Goal: Find specific page/section: Find specific page/section

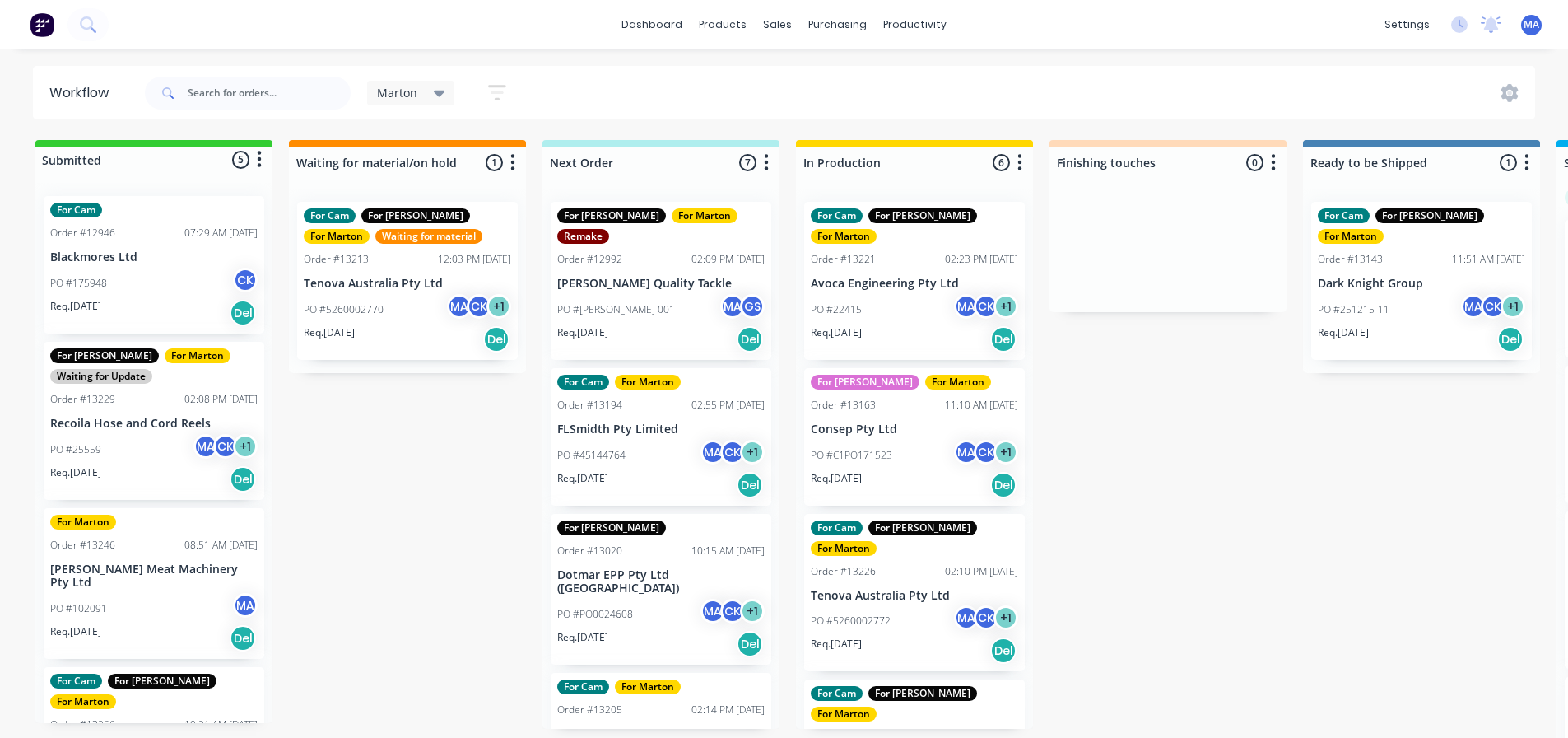
scroll to position [0, 142]
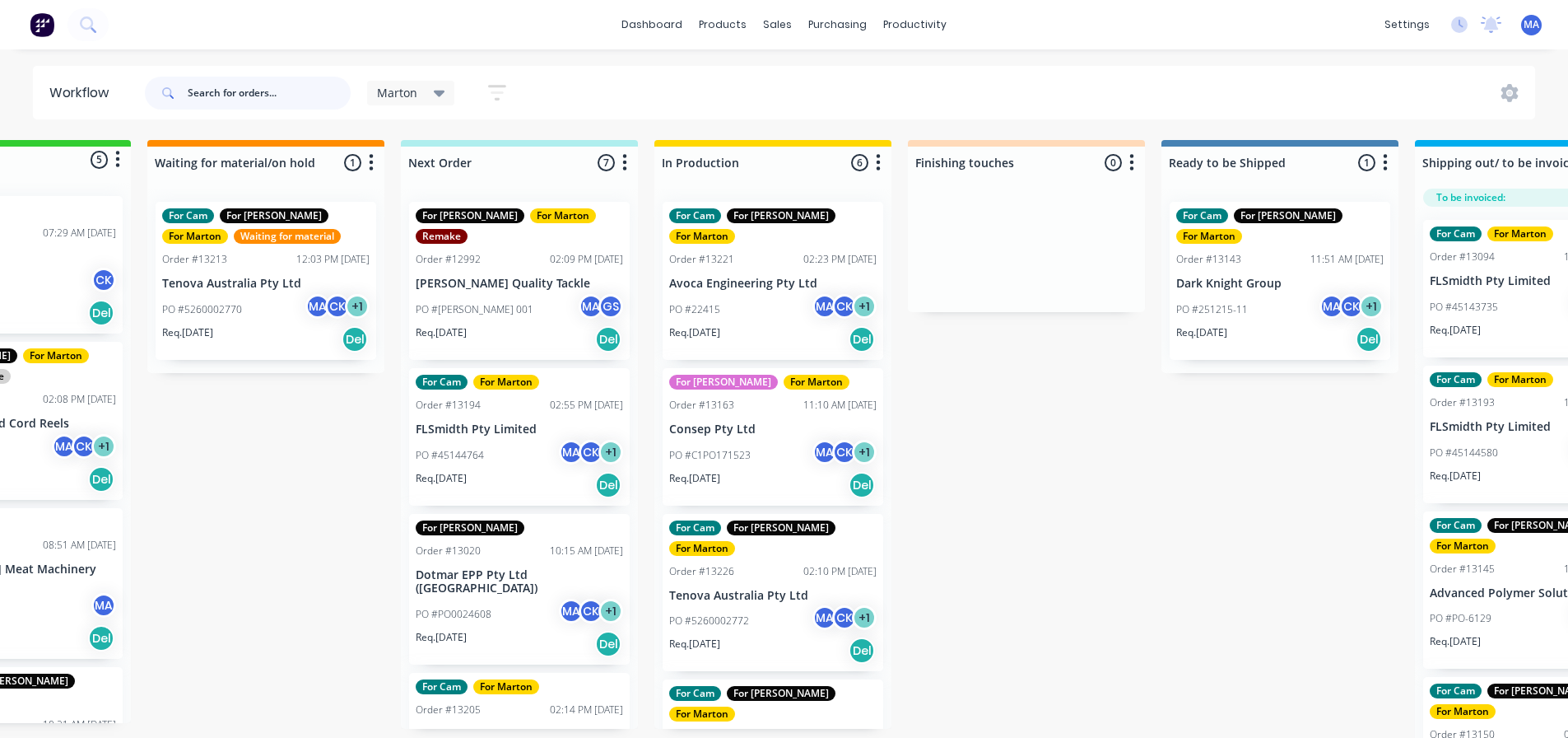
click at [237, 91] on input "text" at bounding box center [269, 93] width 163 height 33
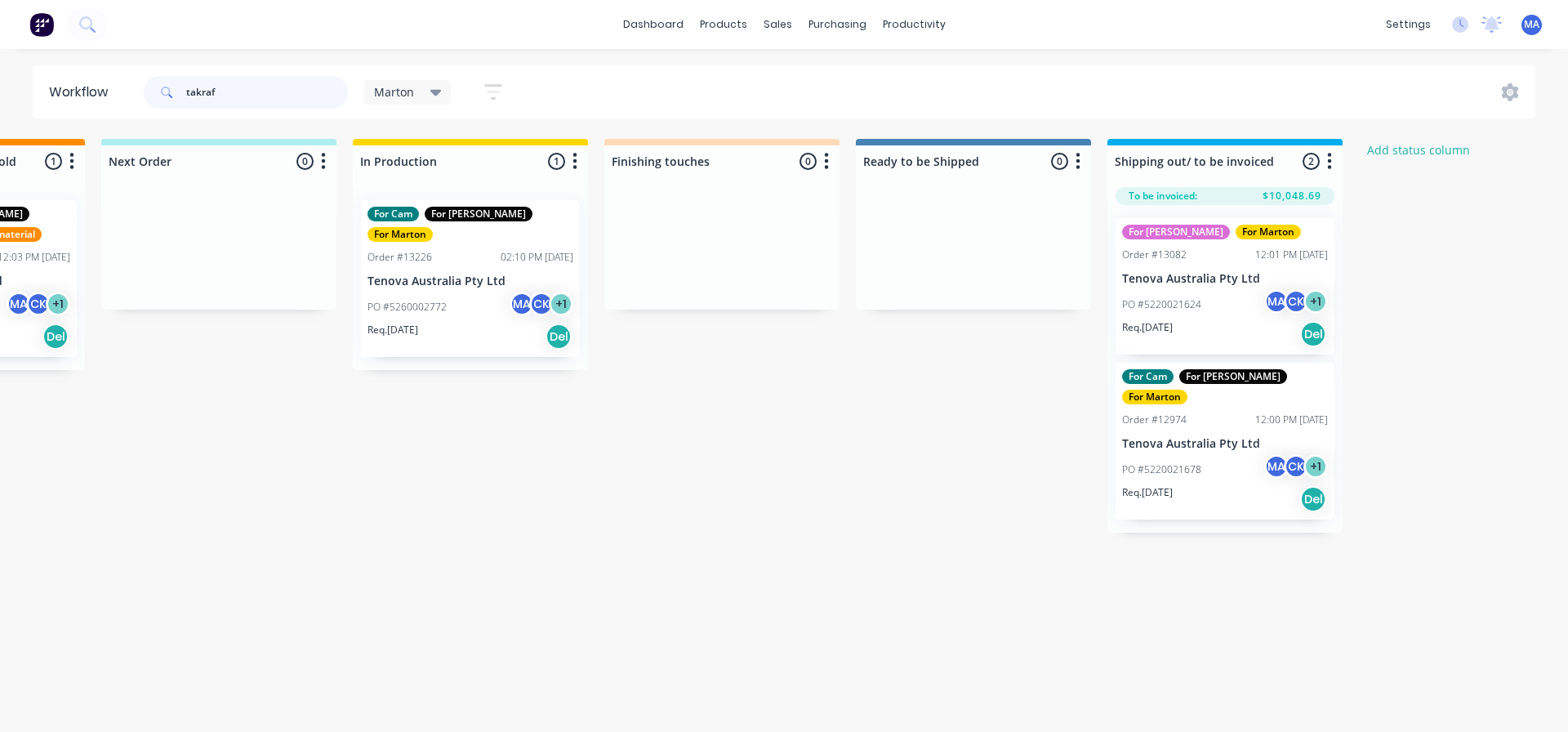
scroll to position [0, 441]
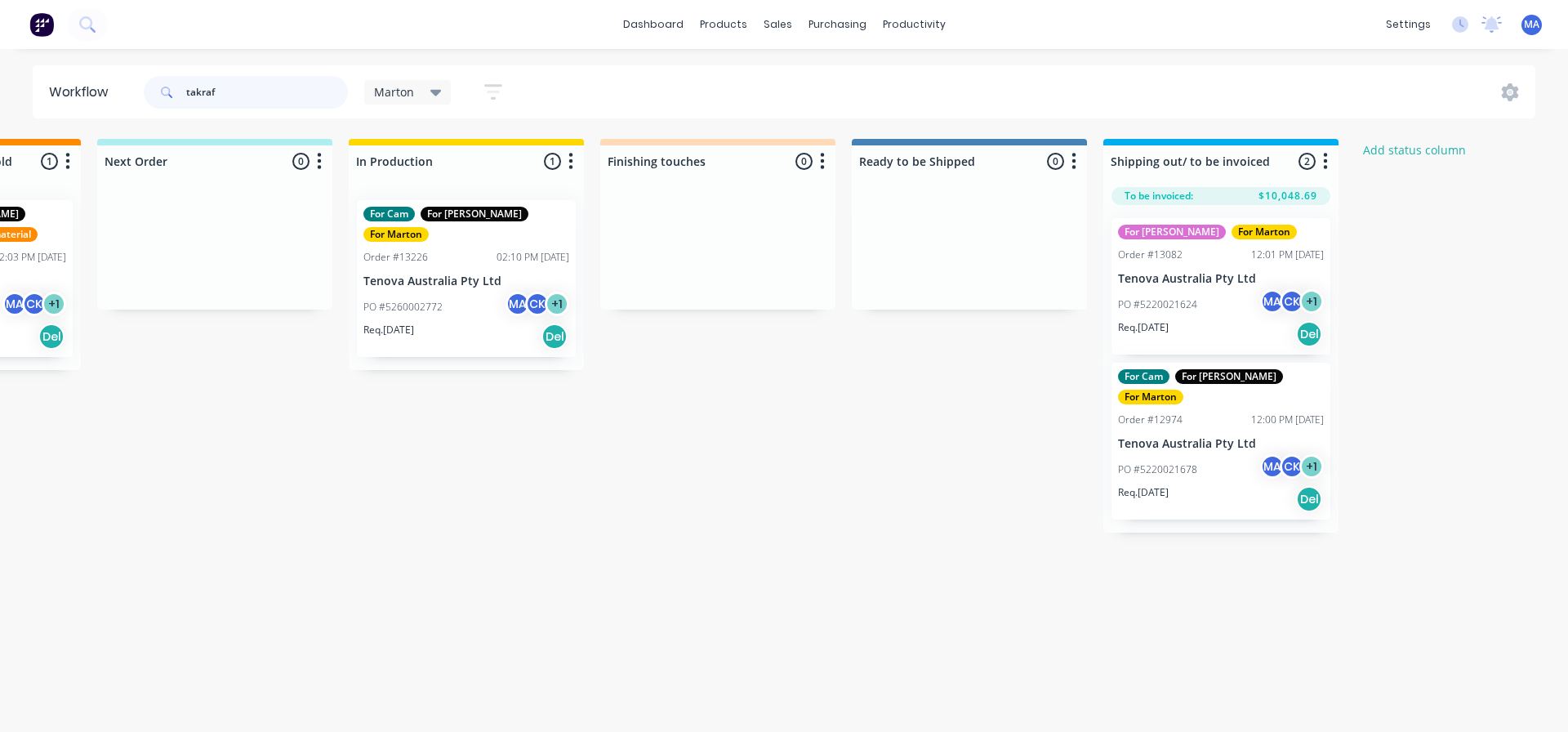
type input "takraf"
click at [478, 323] on div "Req. [DATE] Del" at bounding box center [466, 337] width 206 height 28
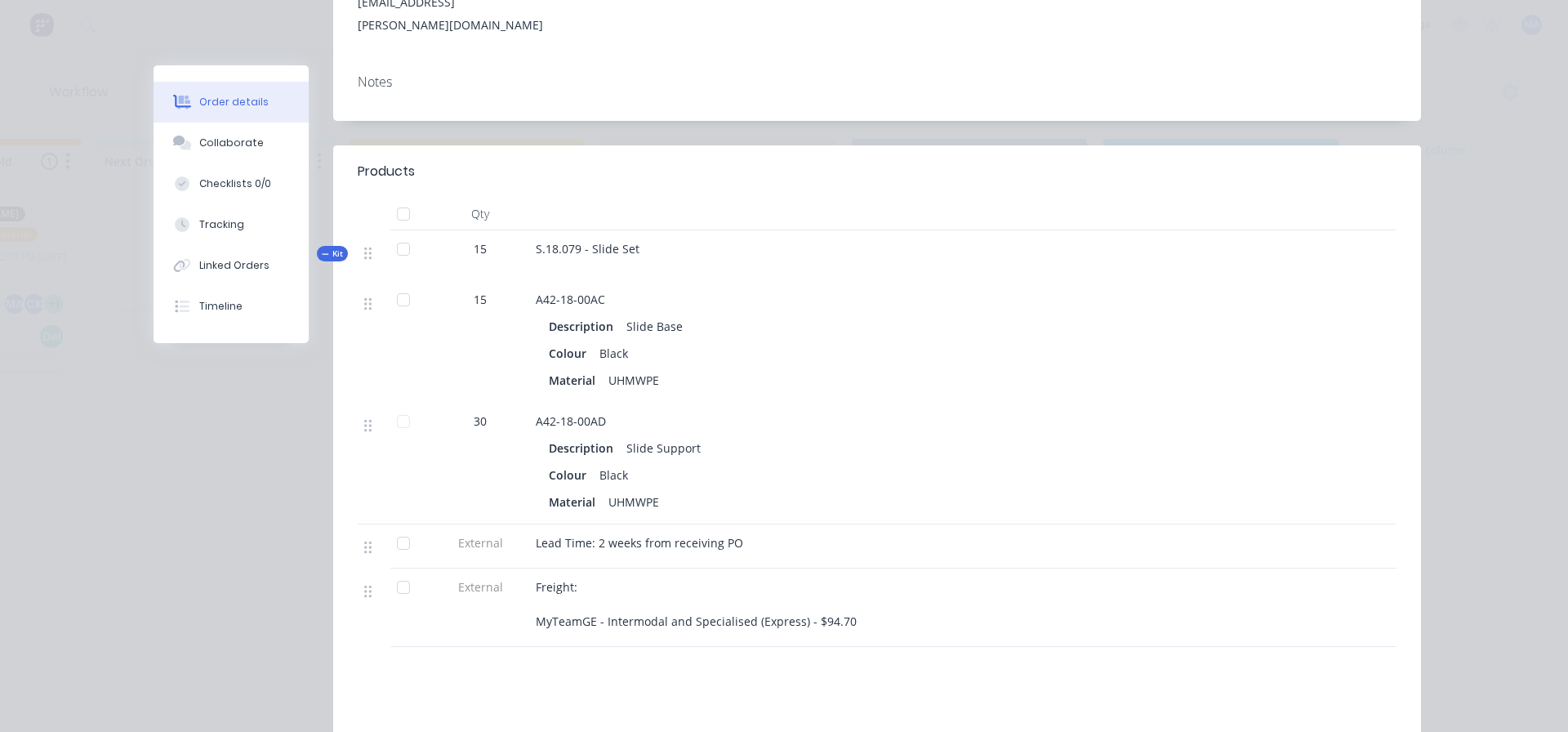
scroll to position [408, 0]
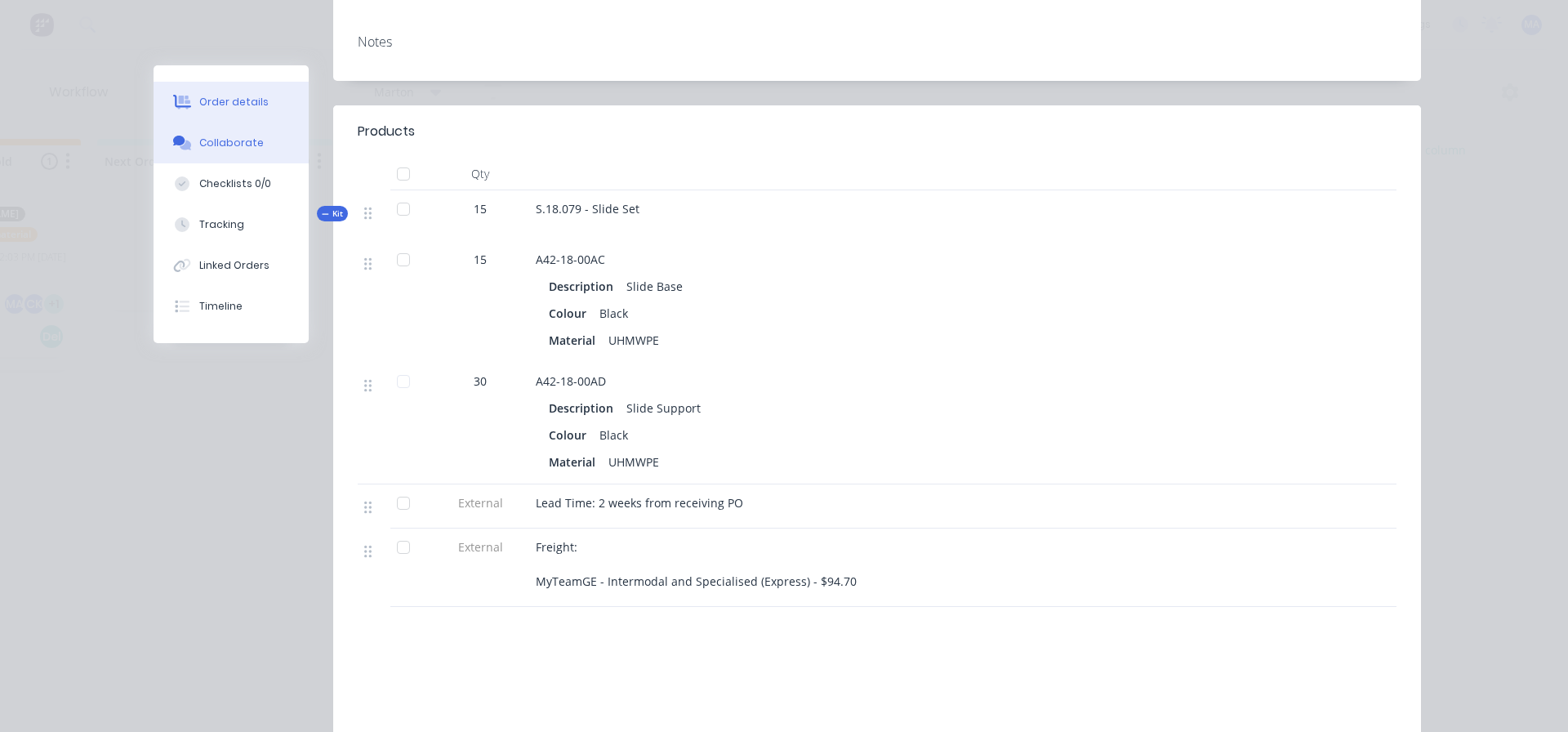
click at [258, 153] on button "Collaborate" at bounding box center [231, 143] width 155 height 41
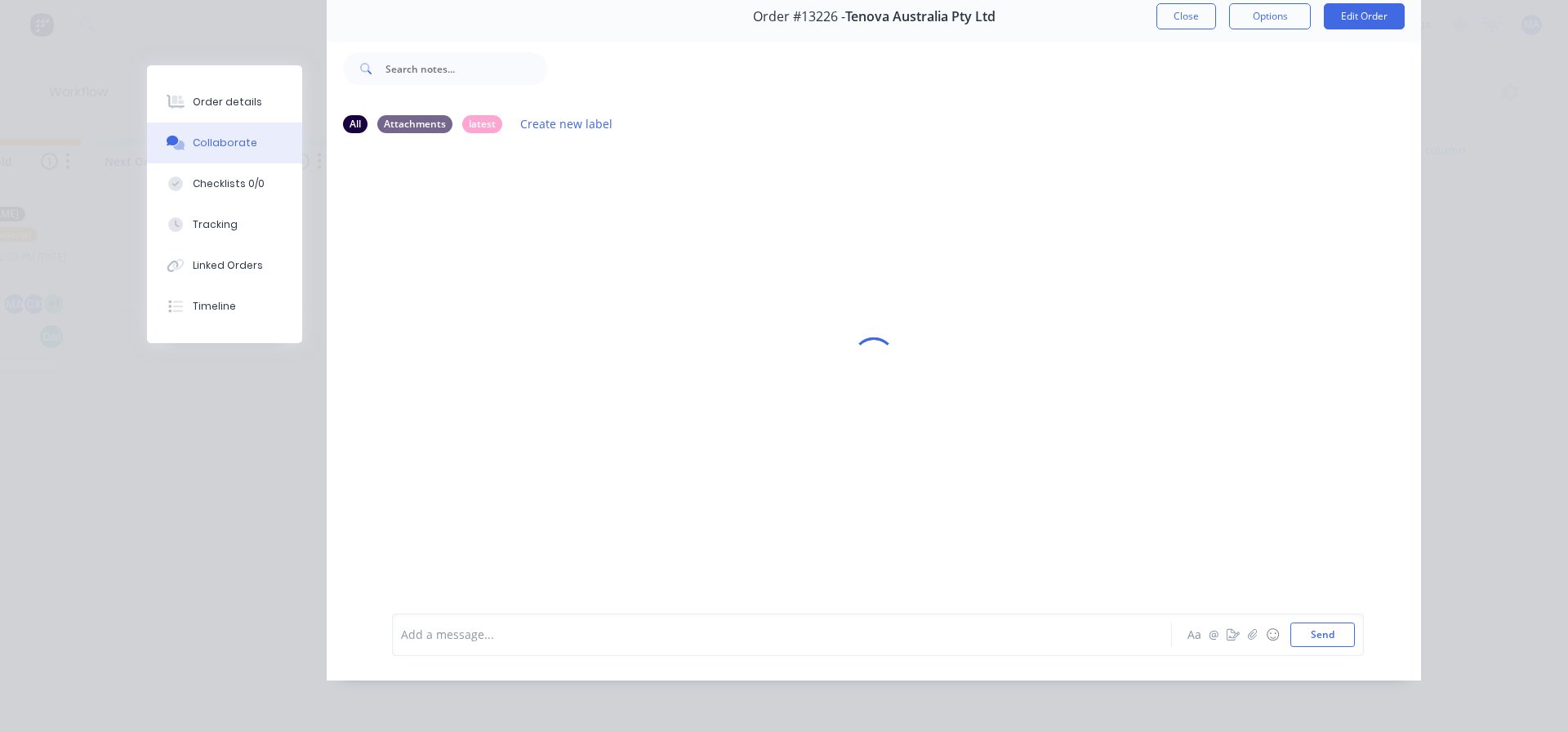
scroll to position [0, 0]
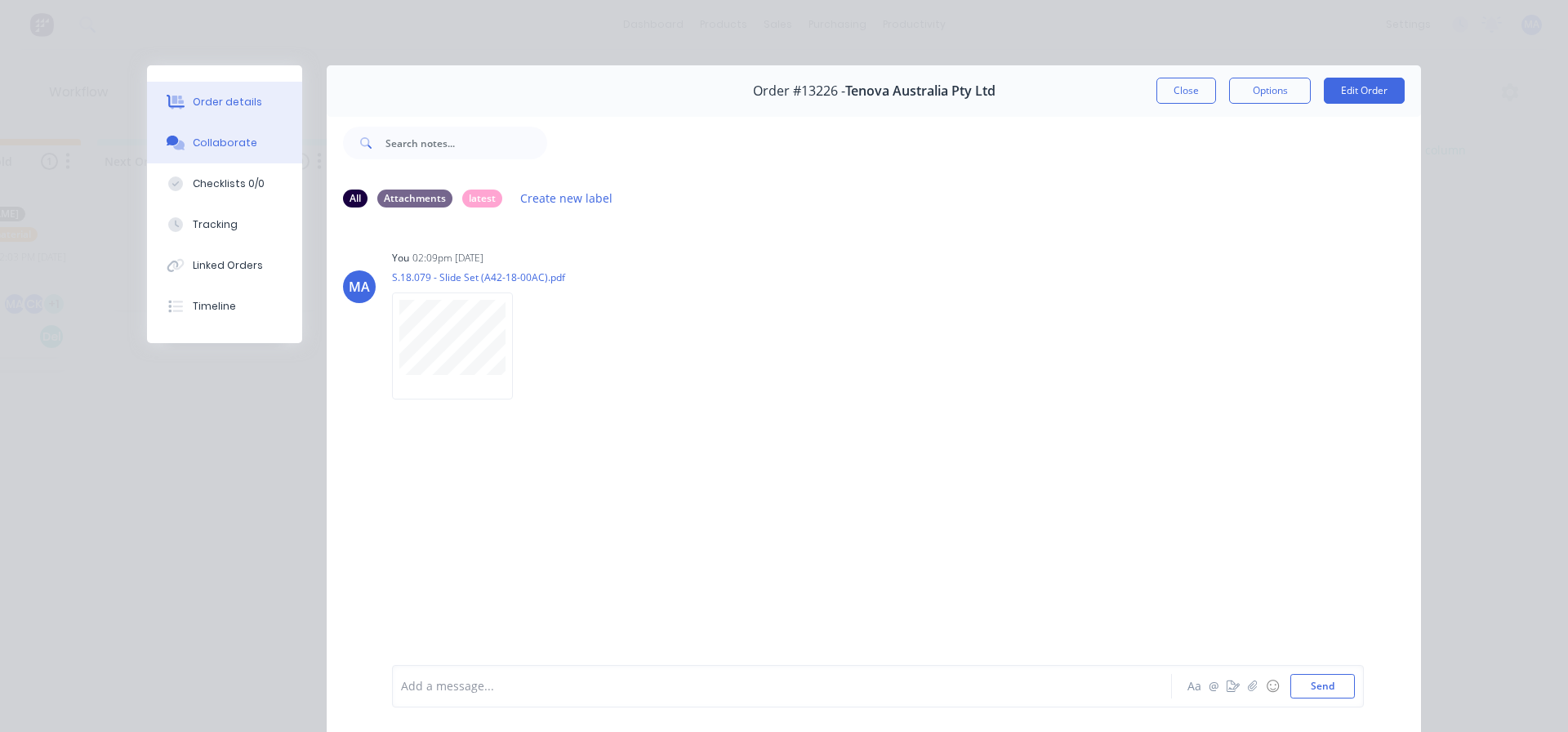
click at [218, 104] on div "Order details" at bounding box center [227, 102] width 70 height 15
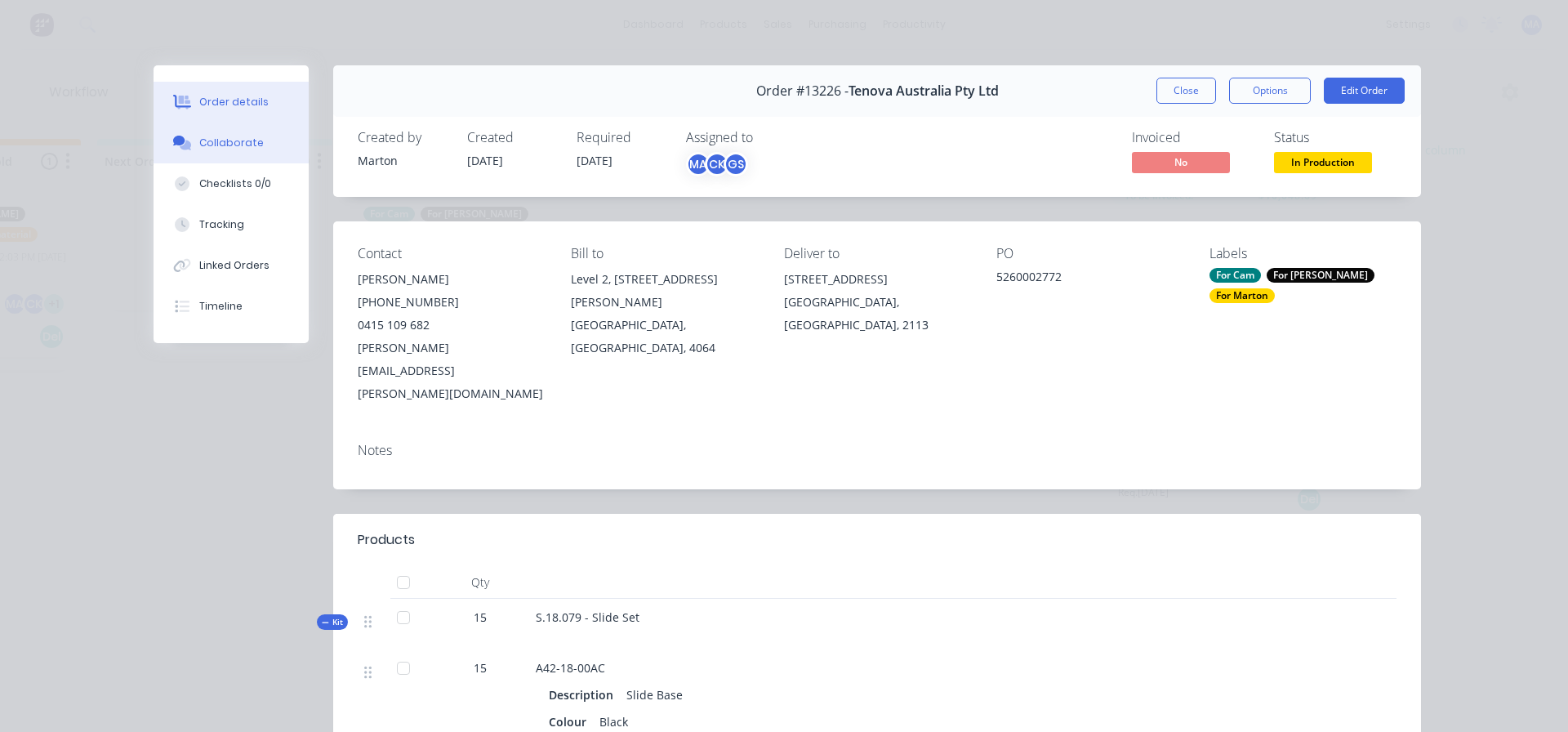
click at [230, 141] on div "Collaborate" at bounding box center [231, 143] width 64 height 15
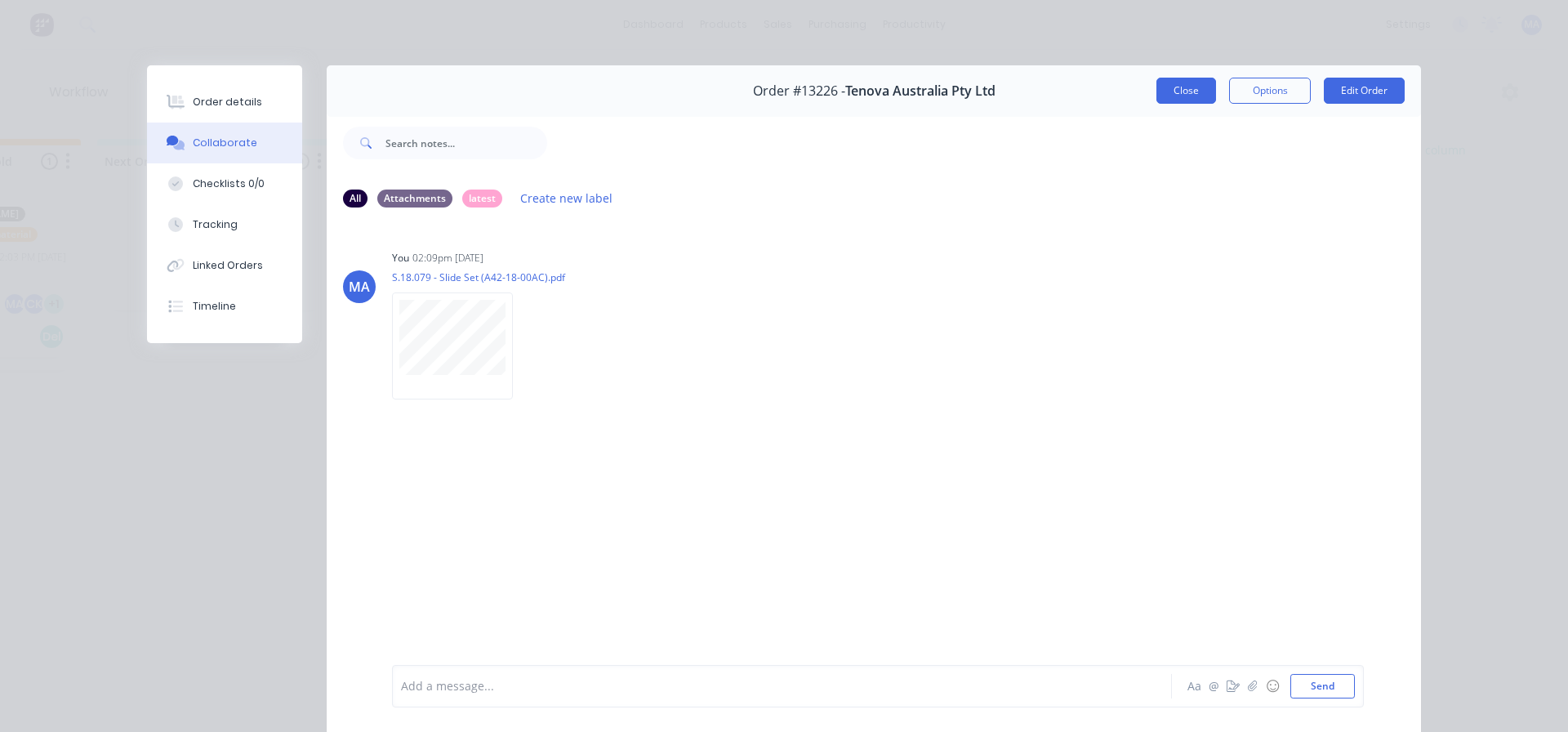
click at [1156, 86] on button "Close" at bounding box center [1186, 90] width 60 height 26
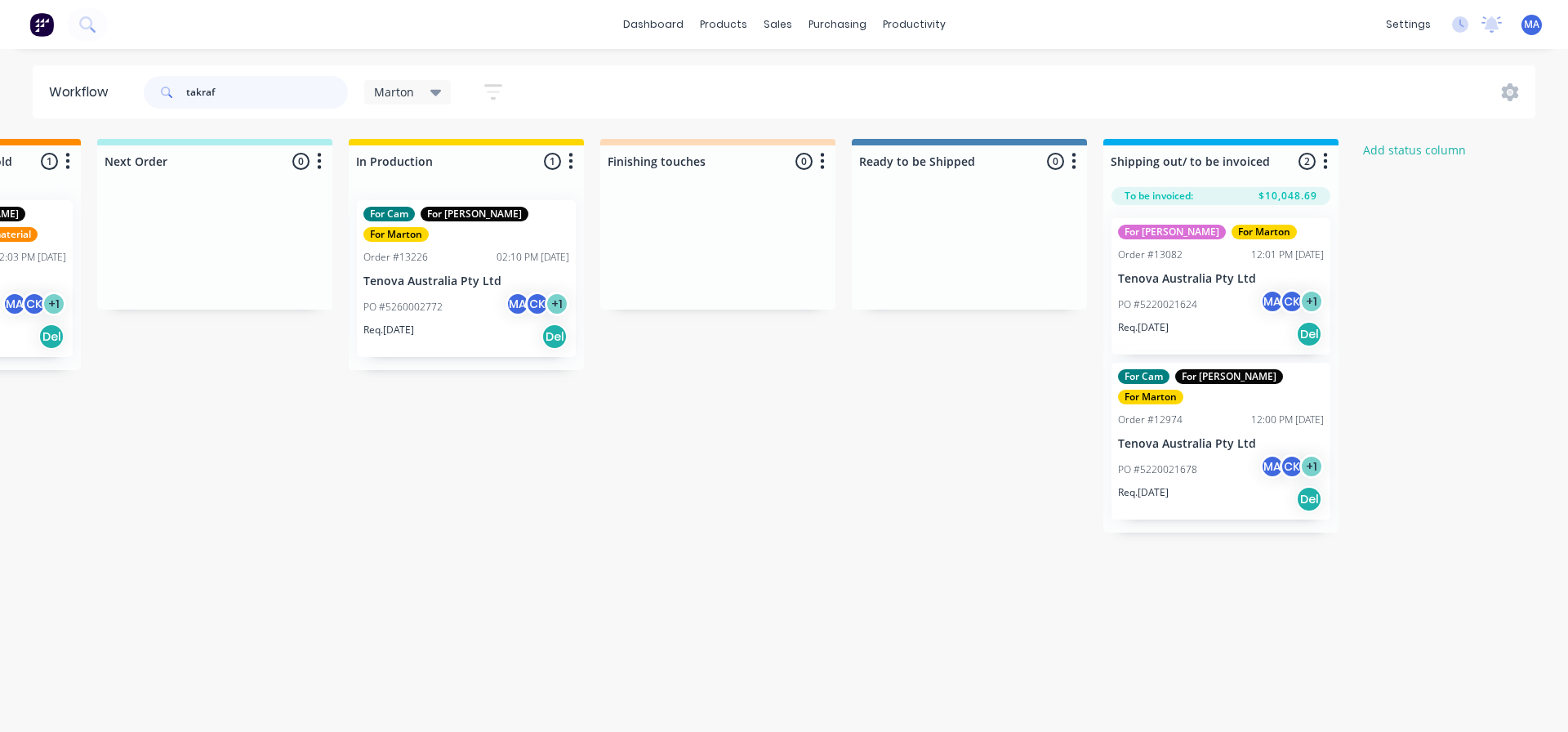
drag, startPoint x: 113, startPoint y: 94, endPoint x: 86, endPoint y: 94, distance: 27.0
click at [94, 94] on header "Workflow takraf Marton Save new view None edit Marton (Default) edit For Cam ed…" at bounding box center [784, 91] width 1503 height 53
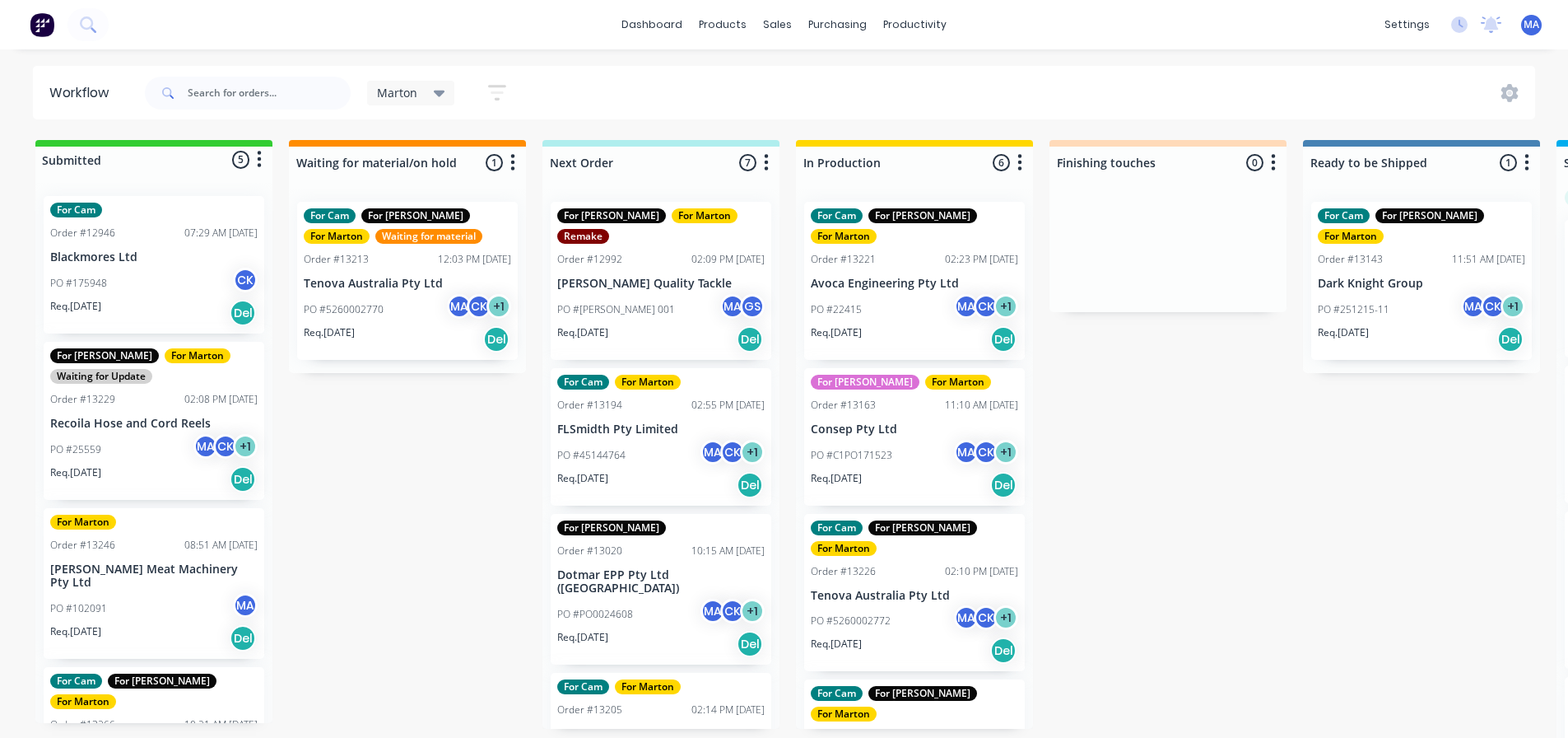
click at [894, 605] on div "PO #5260002772 MA CK + 1" at bounding box center [914, 620] width 207 height 31
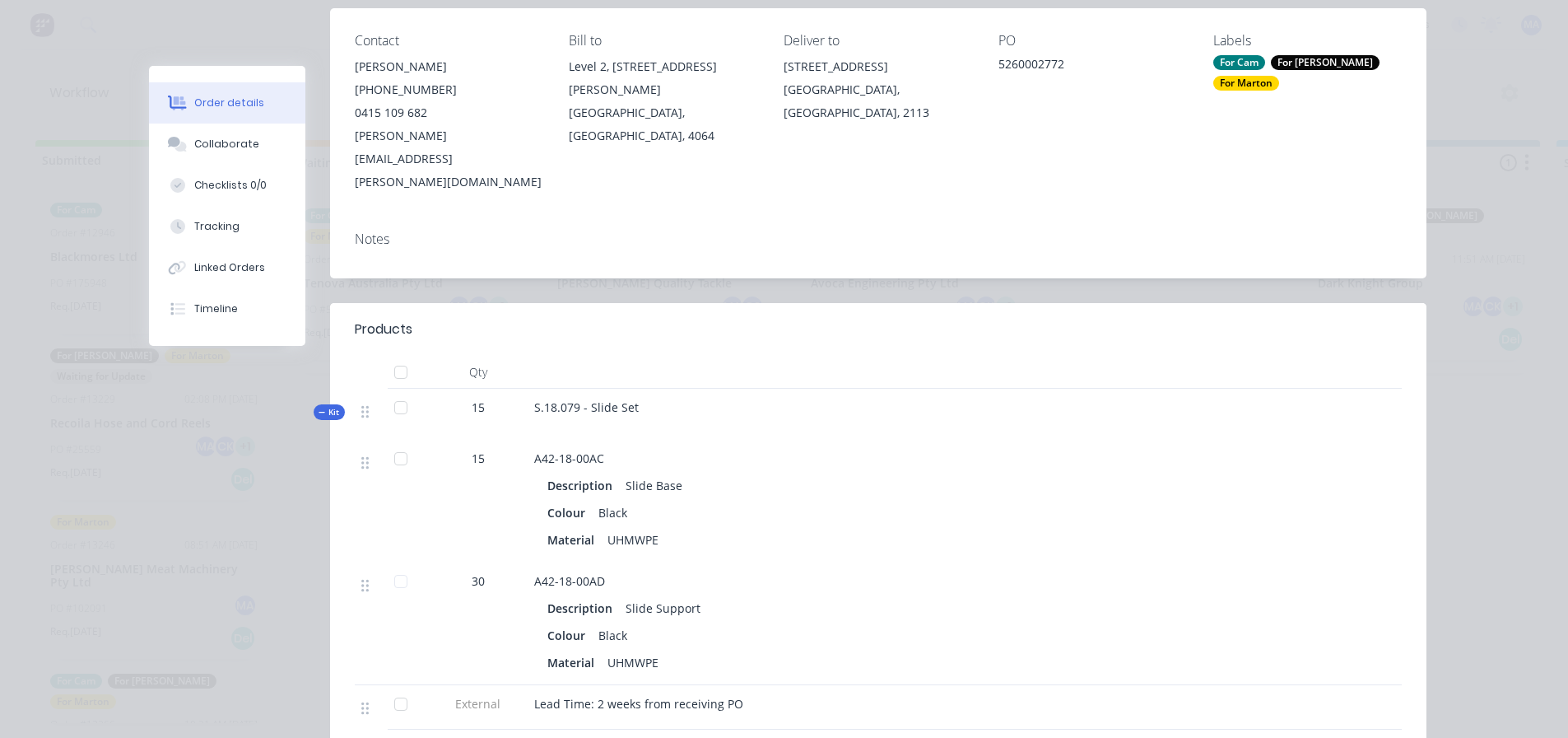
scroll to position [247, 0]
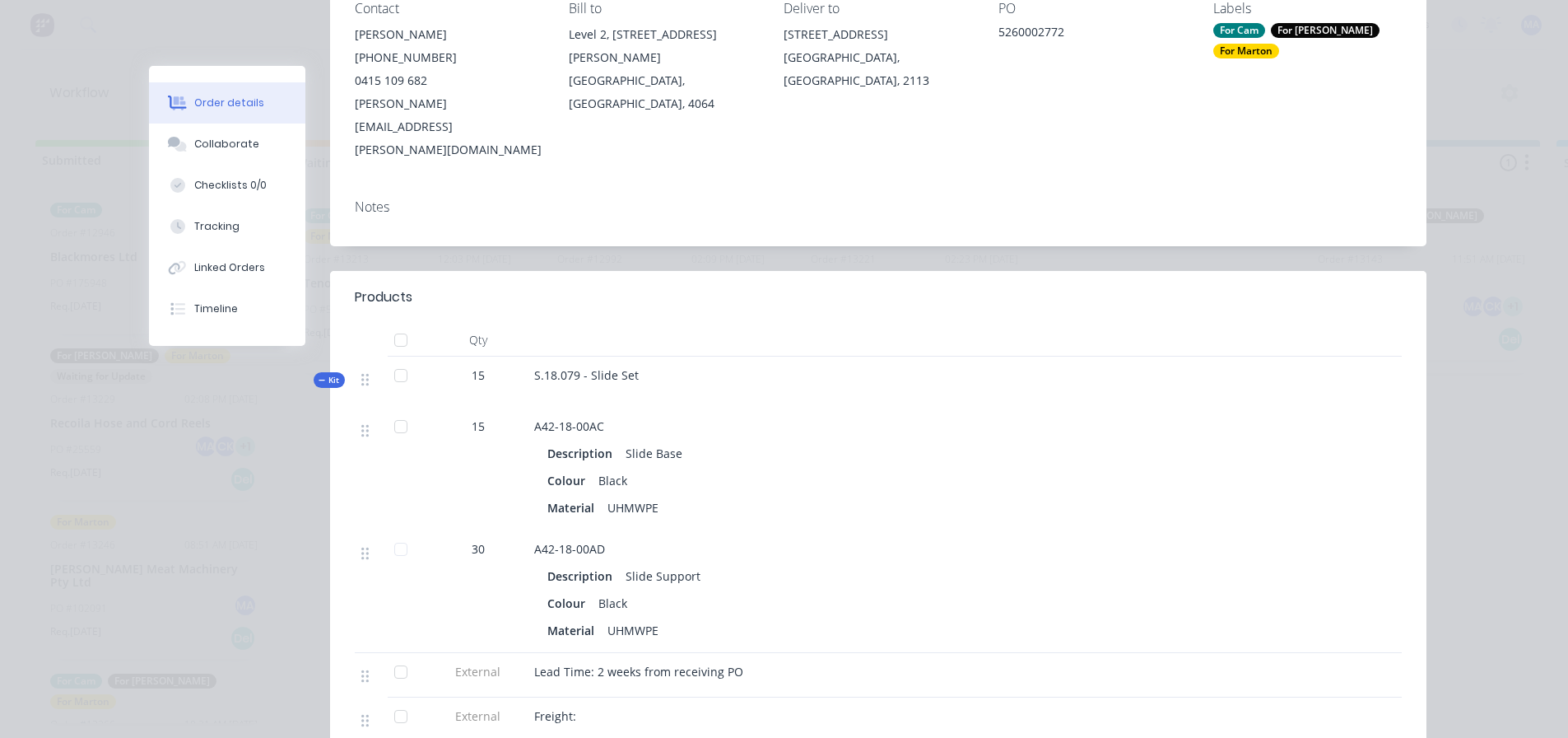
click at [227, 38] on div "Order #13226 - Tenova Australia Pty Ltd Close Options Edit Order Created by Mar…" at bounding box center [787, 444] width 1277 height 1251
